Goal: Task Accomplishment & Management: Manage account settings

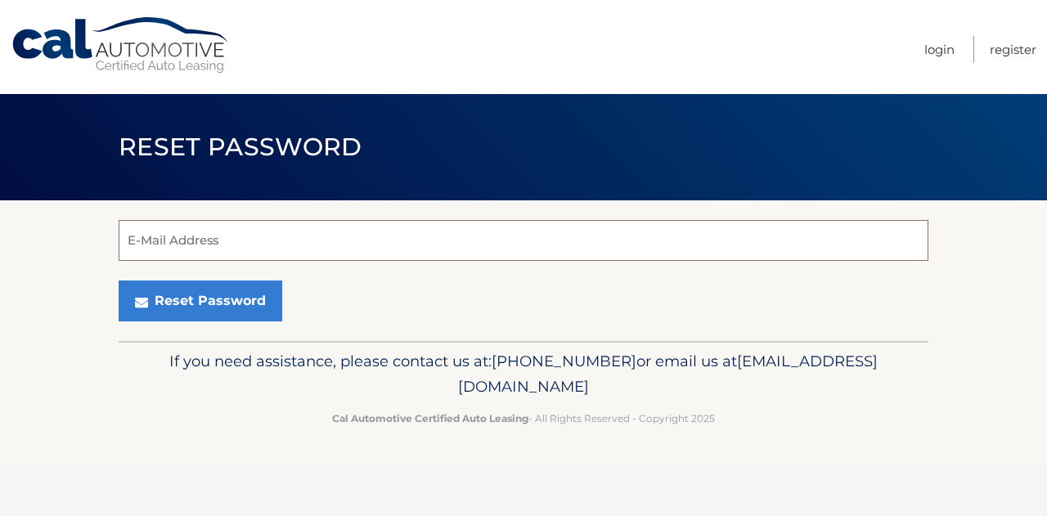
click at [369, 248] on input "E-Mail Address" at bounding box center [524, 240] width 810 height 41
type input "jdgiordano85@gmail.com"
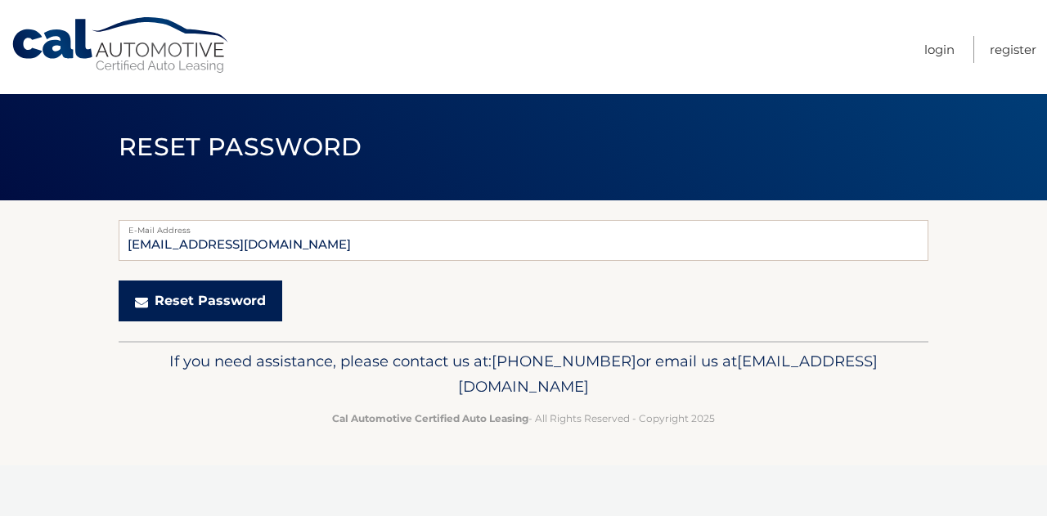
click at [224, 315] on button "Reset Password" at bounding box center [201, 301] width 164 height 41
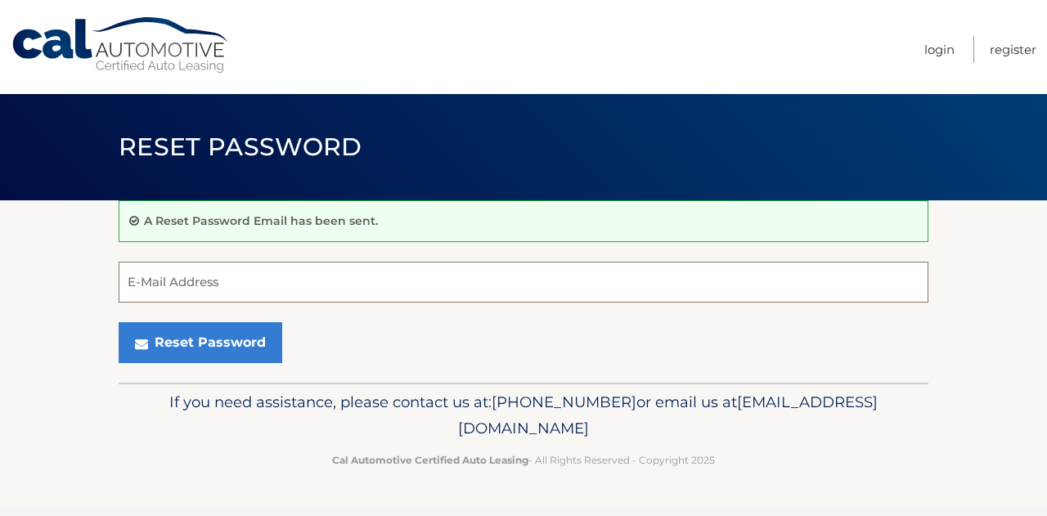
click at [209, 279] on input "E-Mail Address" at bounding box center [524, 282] width 810 height 41
click at [928, 46] on link "Login" at bounding box center [939, 49] width 30 height 27
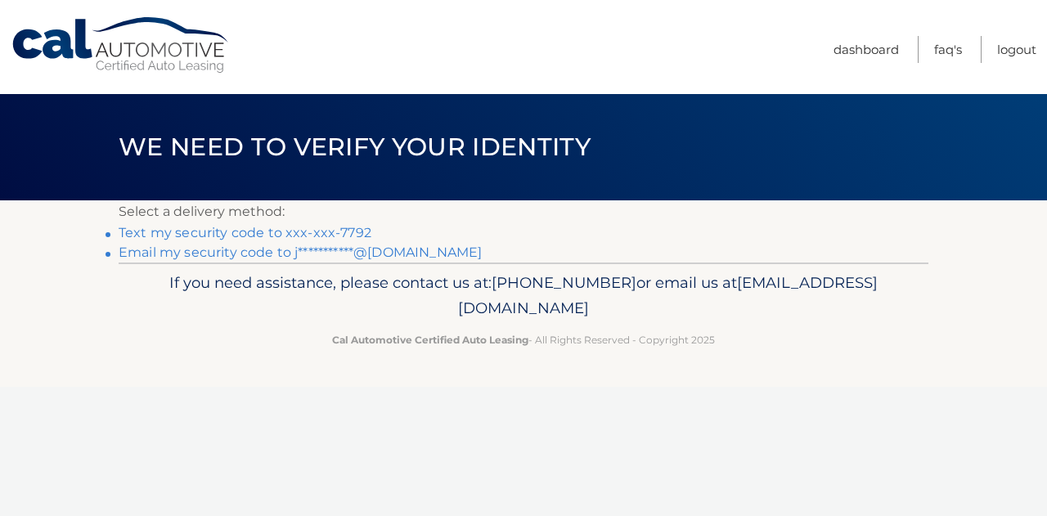
click at [292, 227] on link "Text my security code to xxx-xxx-7792" at bounding box center [245, 233] width 253 height 16
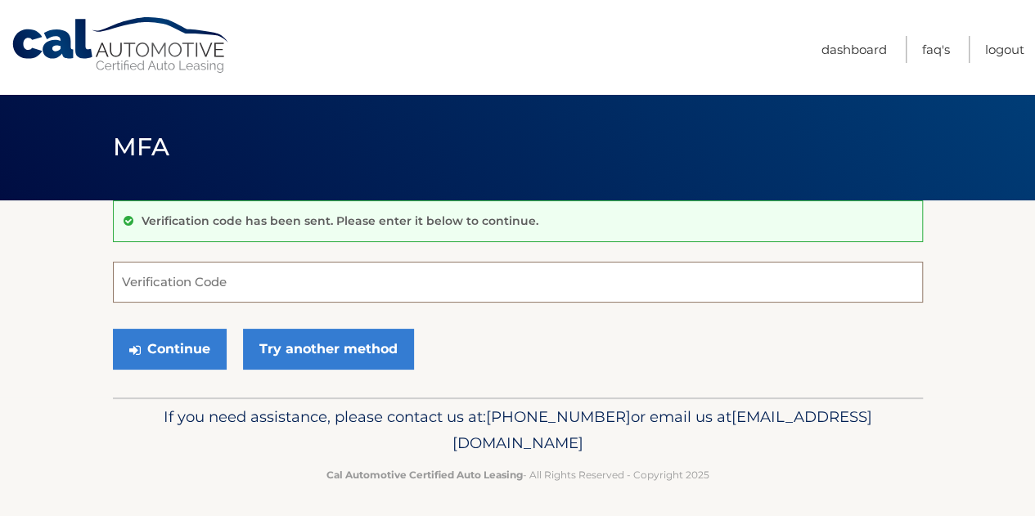
click at [236, 274] on input "Verification Code" at bounding box center [518, 282] width 810 height 41
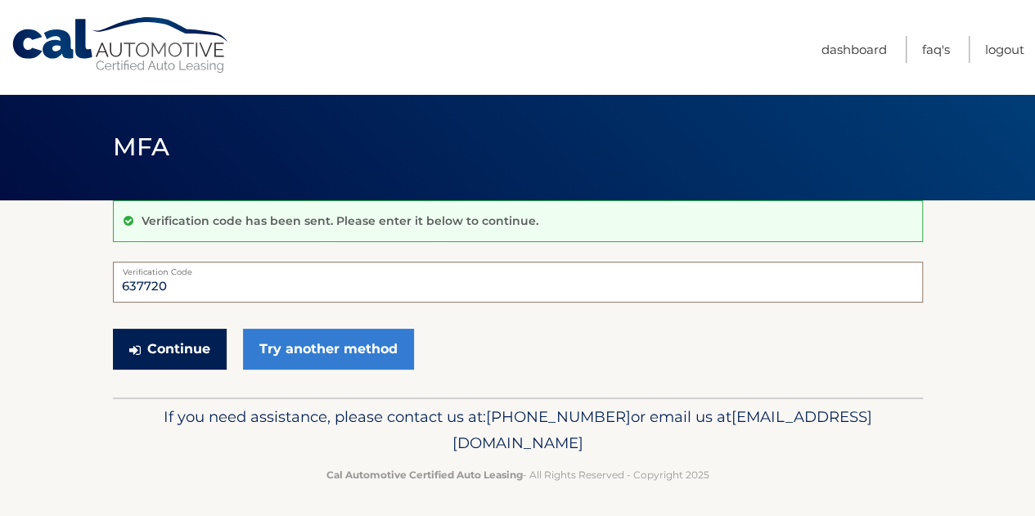
type input "637720"
click at [186, 348] on button "Continue" at bounding box center [170, 349] width 114 height 41
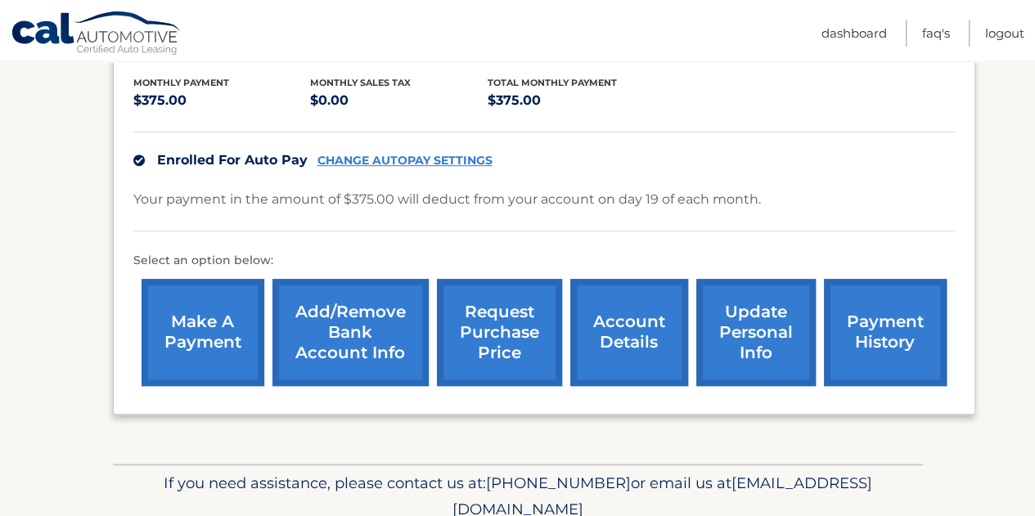
scroll to position [349, 0]
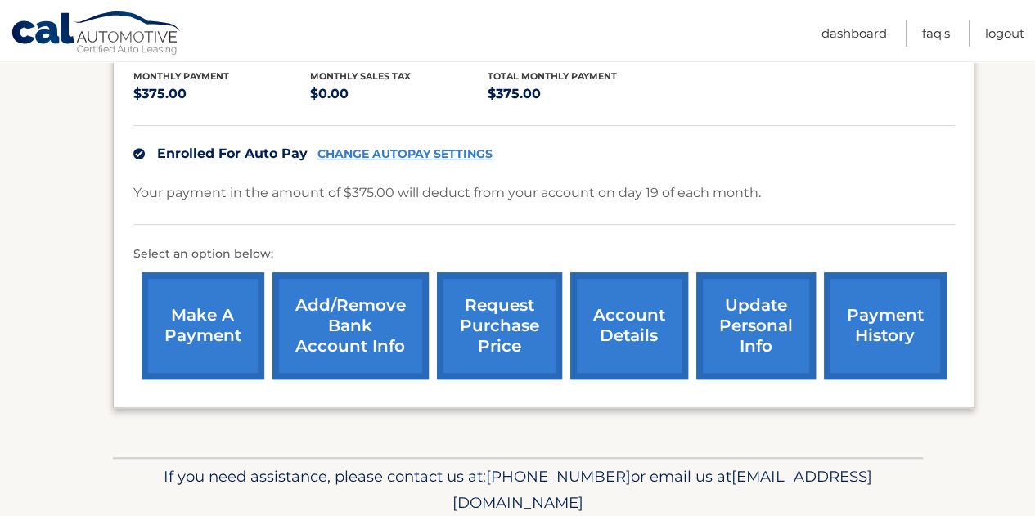
click at [612, 323] on link "account details" at bounding box center [629, 325] width 118 height 107
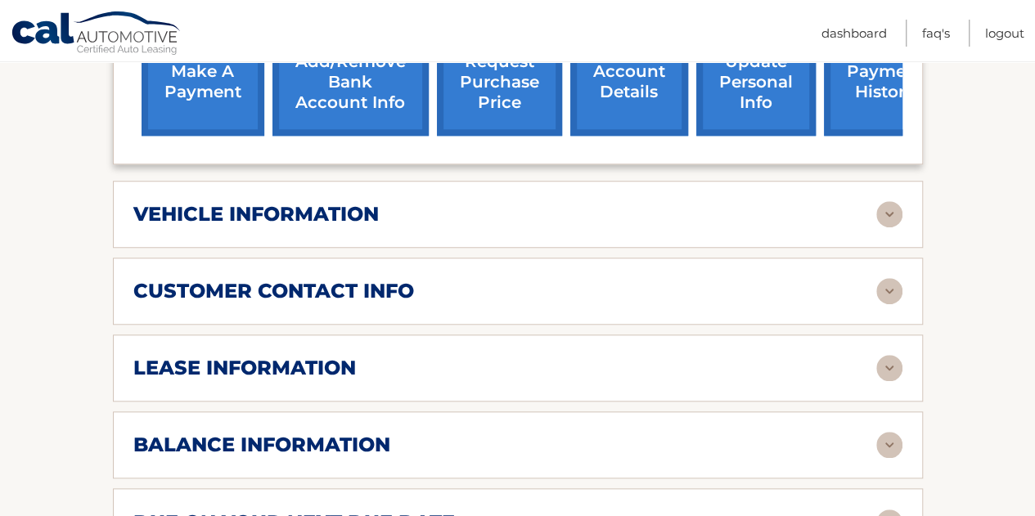
scroll to position [614, 0]
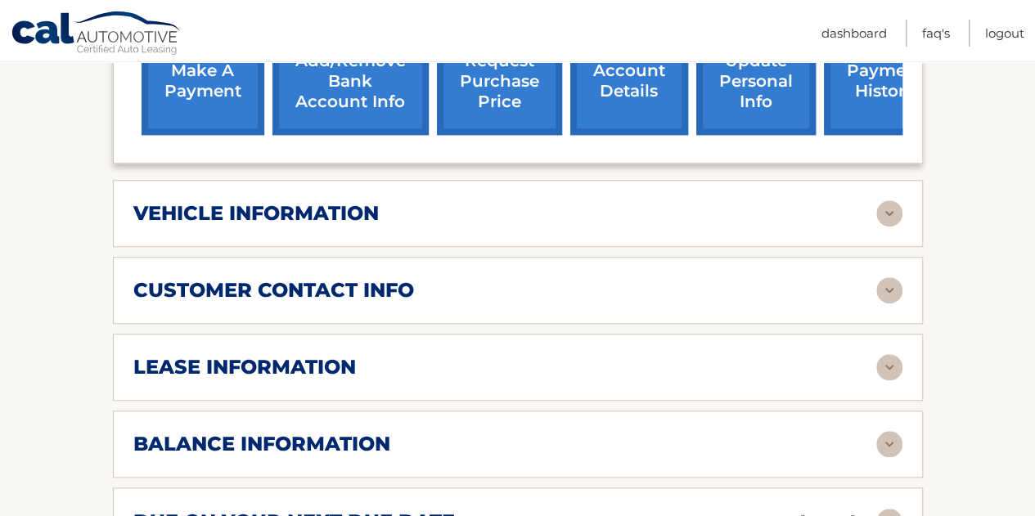
click at [891, 364] on img at bounding box center [889, 367] width 26 height 26
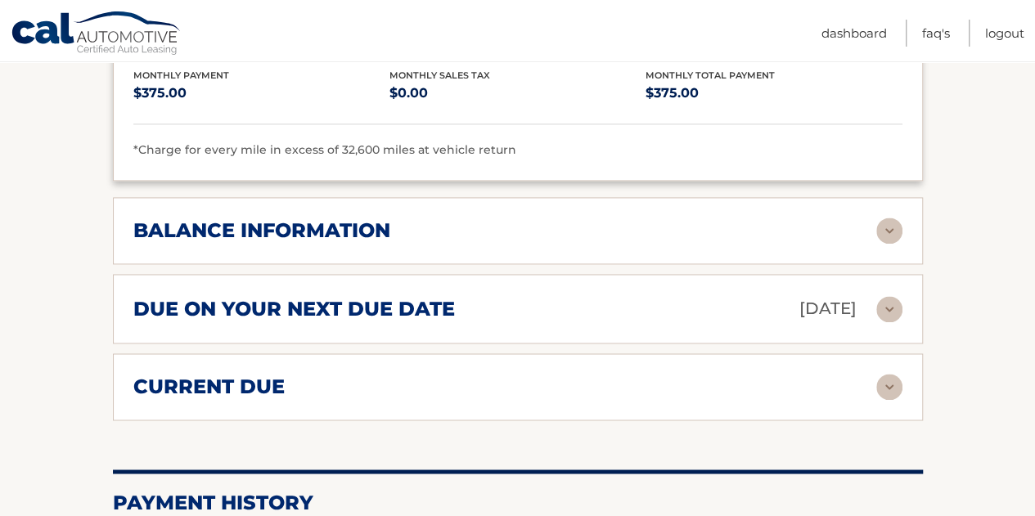
scroll to position [1136, 0]
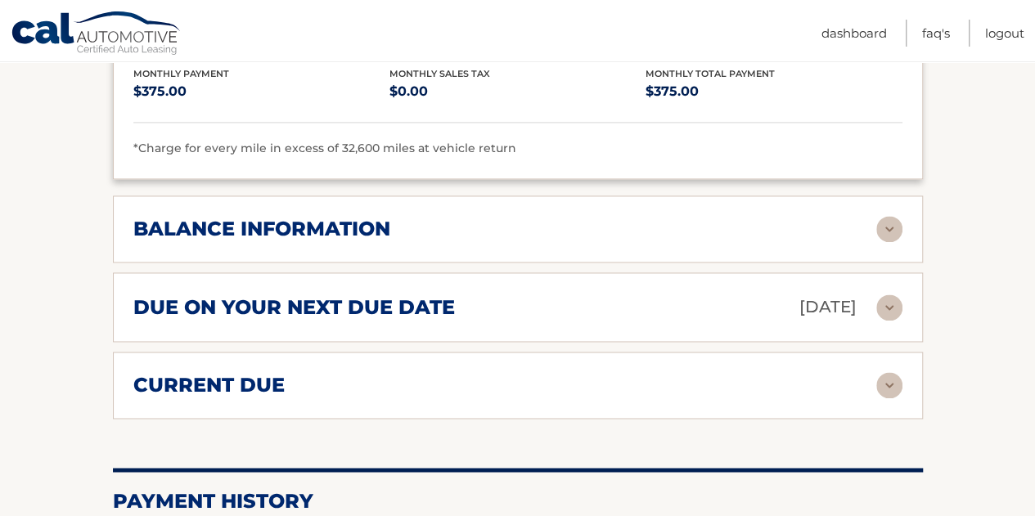
click at [892, 218] on img at bounding box center [889, 229] width 26 height 26
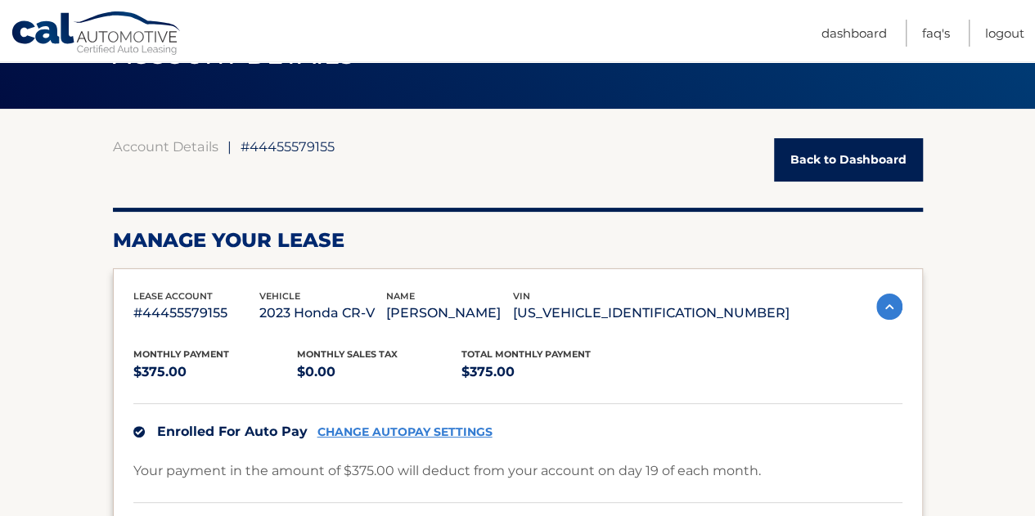
scroll to position [0, 0]
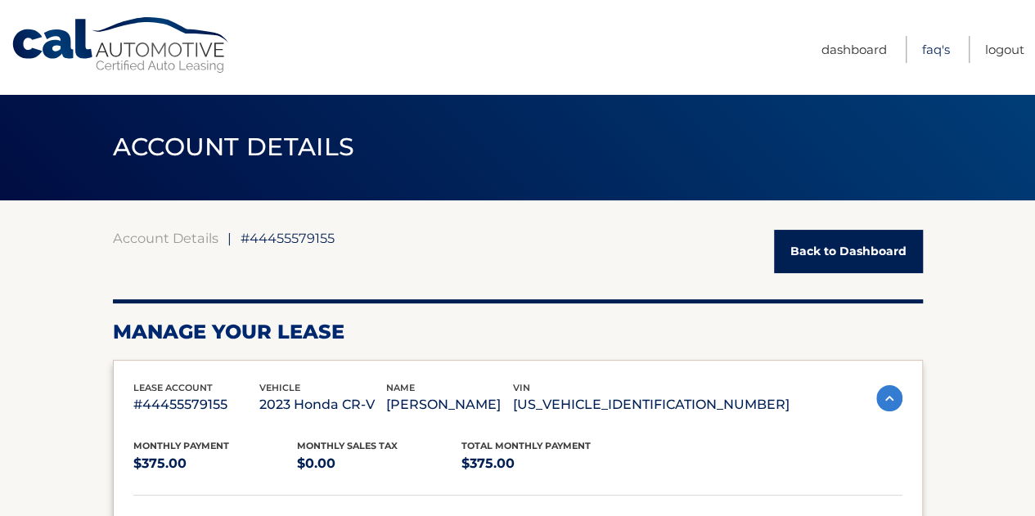
click at [940, 43] on link "FAQ's" at bounding box center [936, 49] width 28 height 27
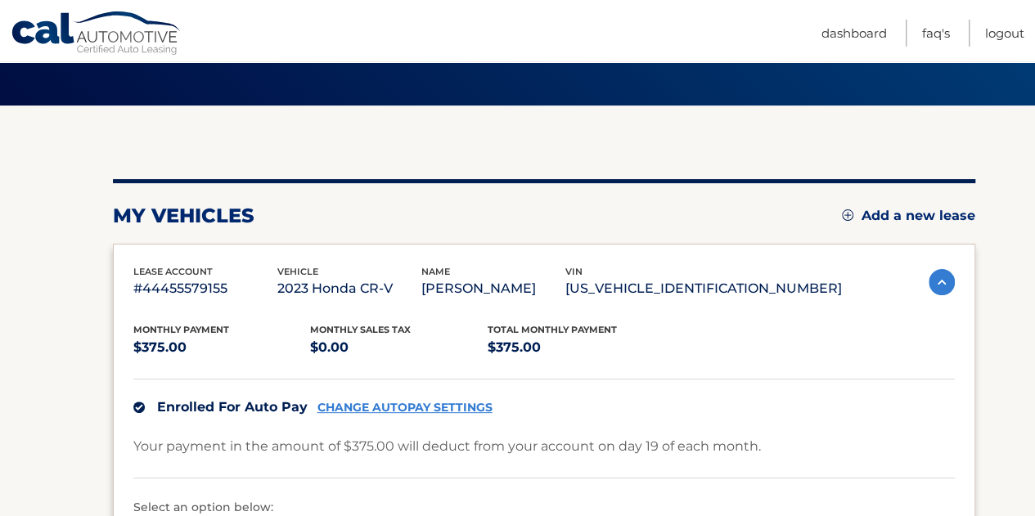
scroll to position [93, 0]
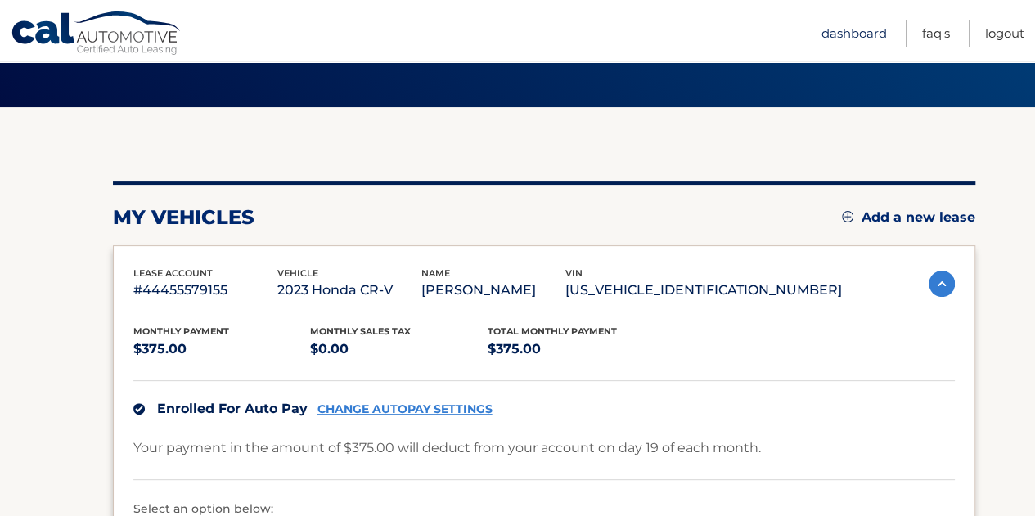
click at [852, 29] on link "Dashboard" at bounding box center [853, 33] width 65 height 27
